Goal: Find specific page/section: Find specific page/section

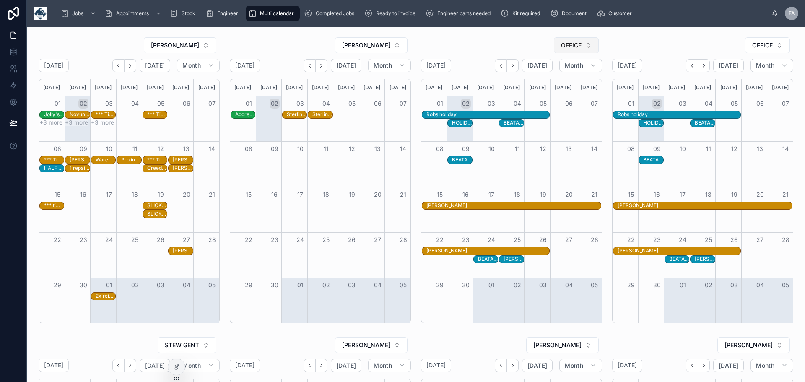
click at [586, 42] on button "OFFICE" at bounding box center [576, 45] width 45 height 16
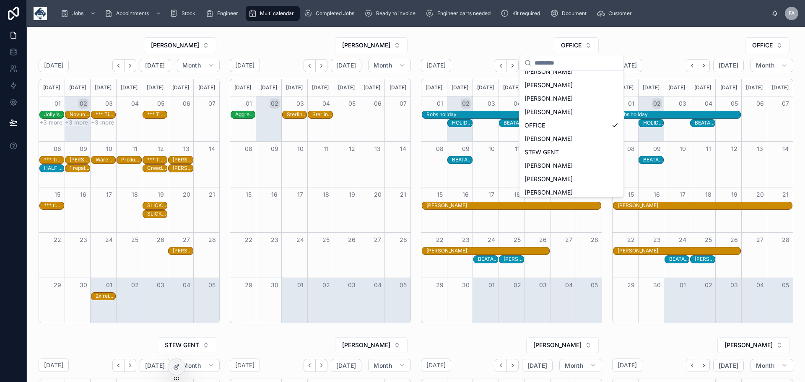
scroll to position [44, 0]
click at [560, 116] on span "[PERSON_NAME]" at bounding box center [548, 116] width 48 height 8
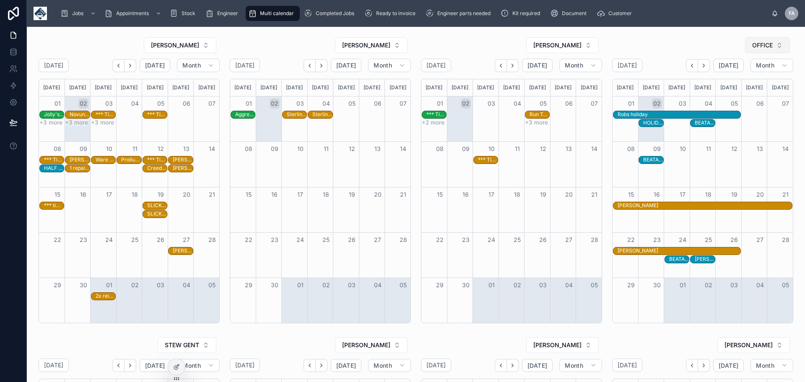
click at [774, 48] on button "OFFICE" at bounding box center [767, 45] width 45 height 16
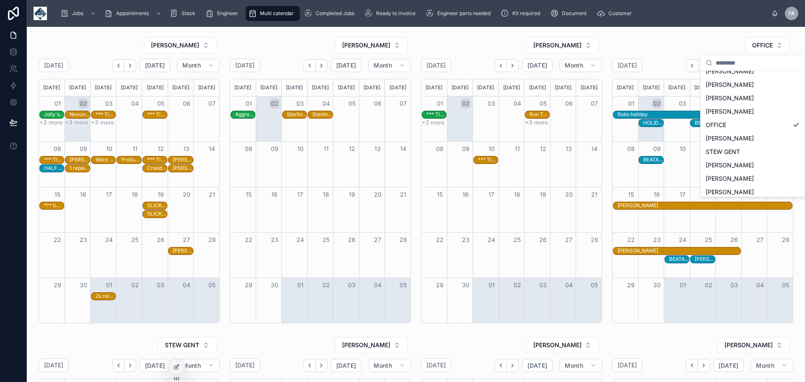
scroll to position [53, 0]
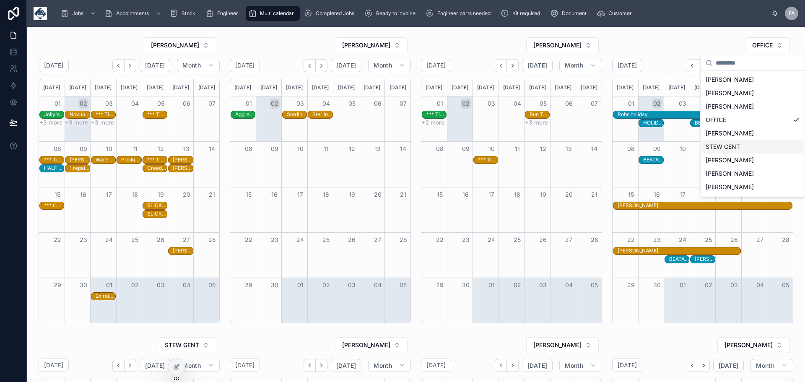
click at [732, 143] on span "STEW GENT" at bounding box center [723, 147] width 34 height 8
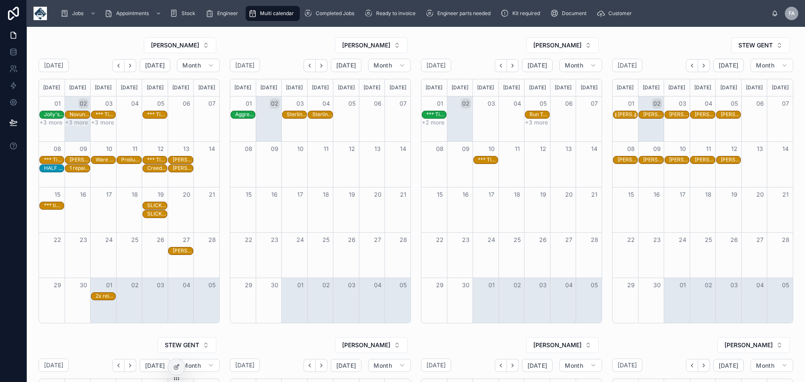
click at [622, 113] on div "[PERSON_NAME] Cleansing Ltd - 00322418 - TN360 CAMERAS X 107 DVR X 107 C20 IPC …" at bounding box center [627, 114] width 20 height 7
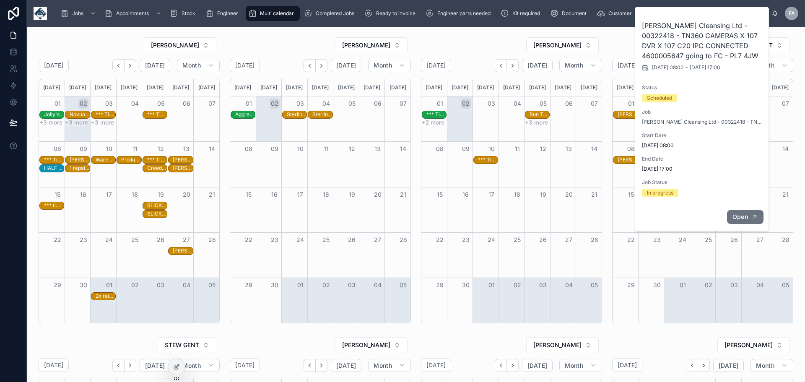
click at [743, 215] on span "Open" at bounding box center [740, 217] width 16 height 8
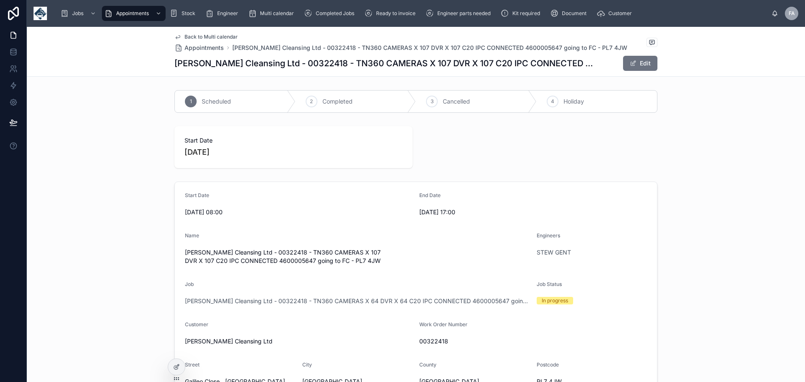
click at [199, 36] on span "Back to Multi calendar" at bounding box center [210, 37] width 53 height 7
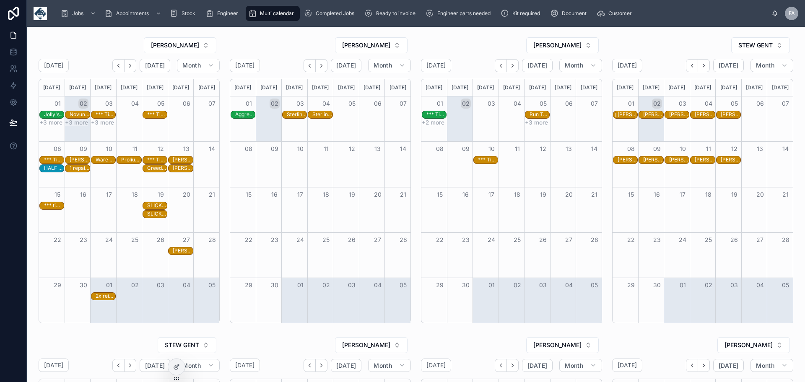
click at [620, 111] on div "[PERSON_NAME] Cleansing Ltd - 00322418 - TN360 CAMERAS X 107 DVR X 107 C20 IPC …" at bounding box center [627, 114] width 20 height 7
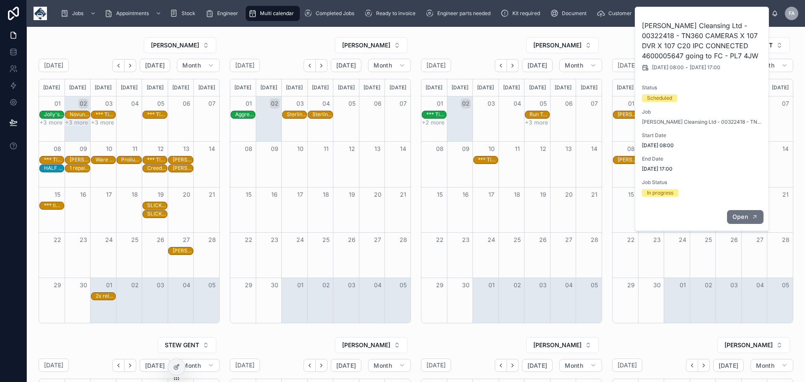
click at [750, 220] on button "Open" at bounding box center [745, 217] width 36 height 14
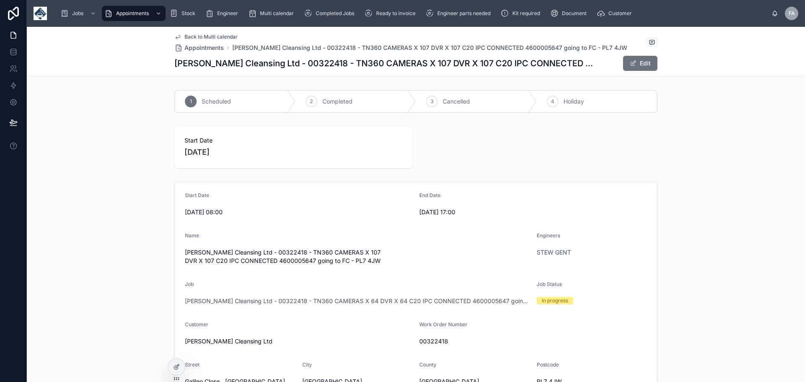
scroll to position [98, 0]
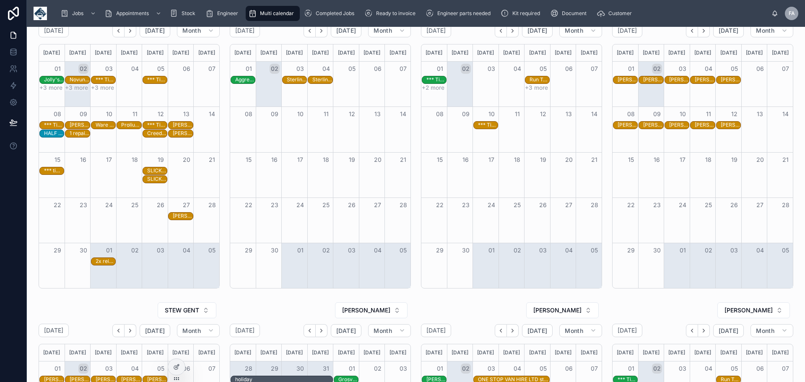
scroll to position [98, 0]
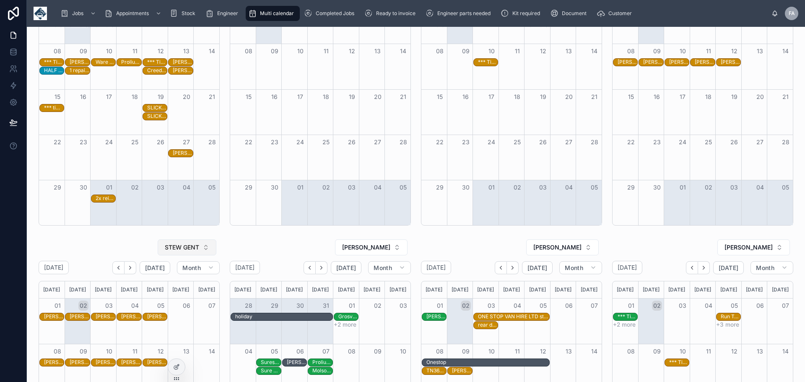
click at [202, 247] on button "STEW GENT" at bounding box center [187, 247] width 59 height 16
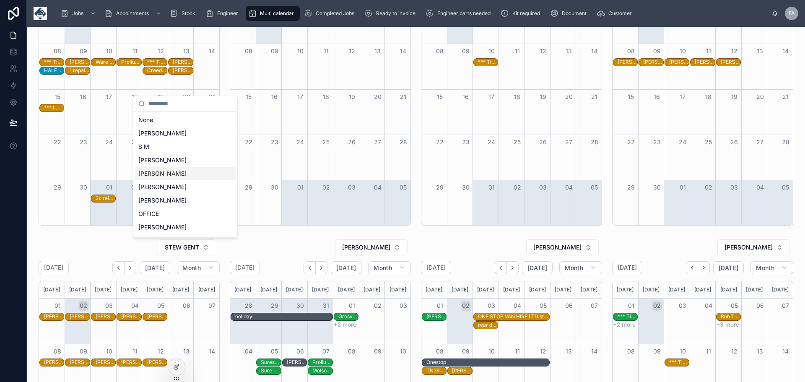
click at [169, 177] on span "[PERSON_NAME]" at bounding box center [162, 173] width 48 height 8
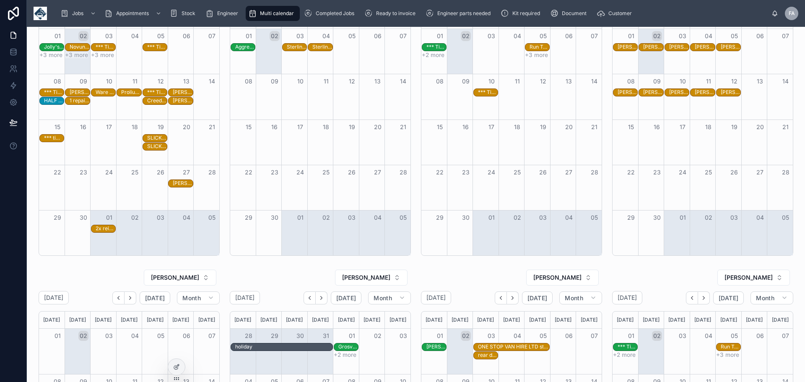
scroll to position [98, 0]
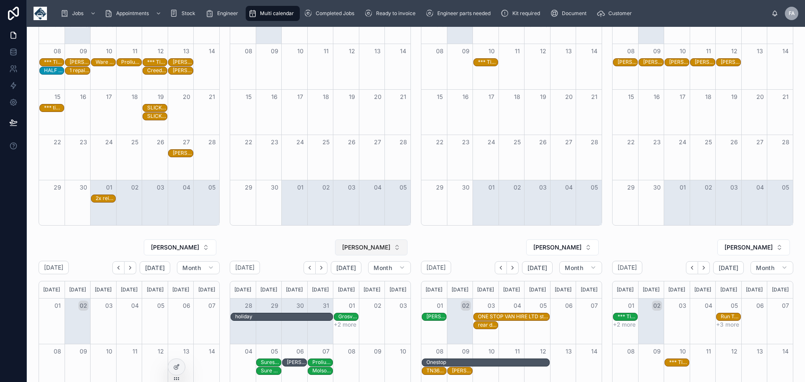
click at [393, 247] on button "[PERSON_NAME]" at bounding box center [371, 247] width 73 height 16
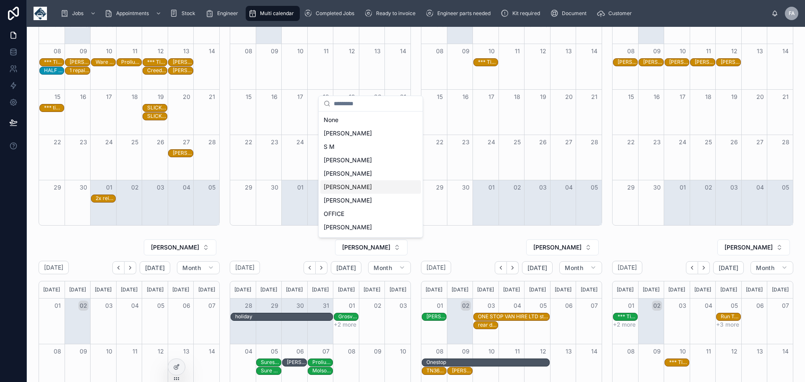
click at [358, 188] on span "[PERSON_NAME]" at bounding box center [348, 187] width 48 height 8
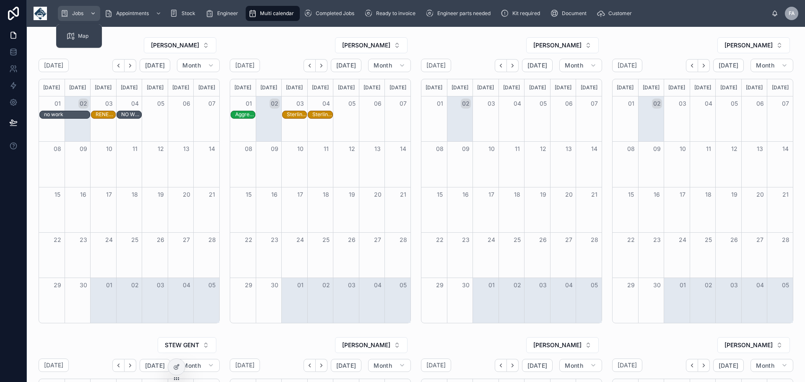
click at [74, 14] on span "Jobs" at bounding box center [77, 13] width 11 height 7
